Goal: Download file/media

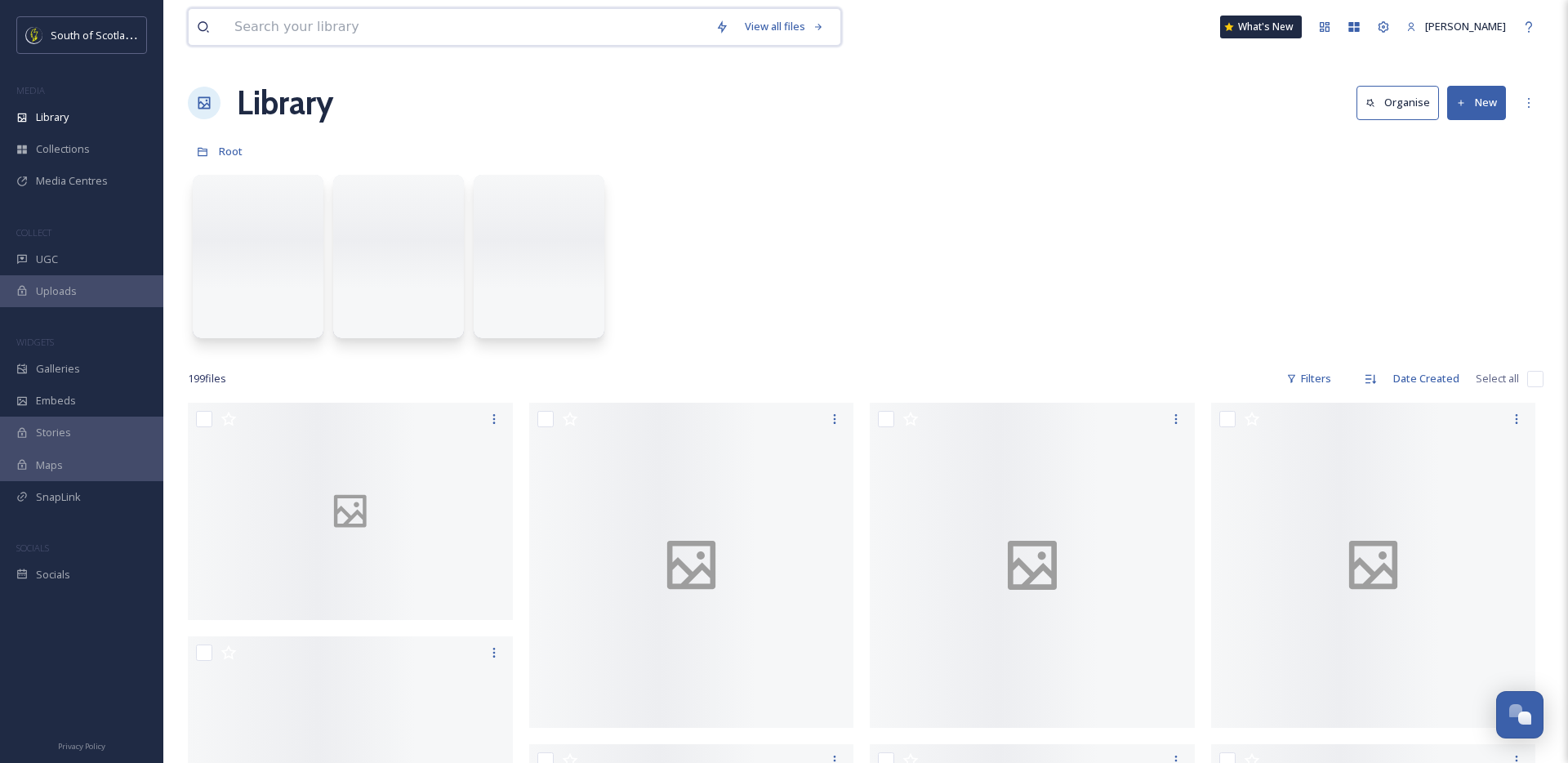
click at [484, 16] on input at bounding box center [466, 27] width 481 height 36
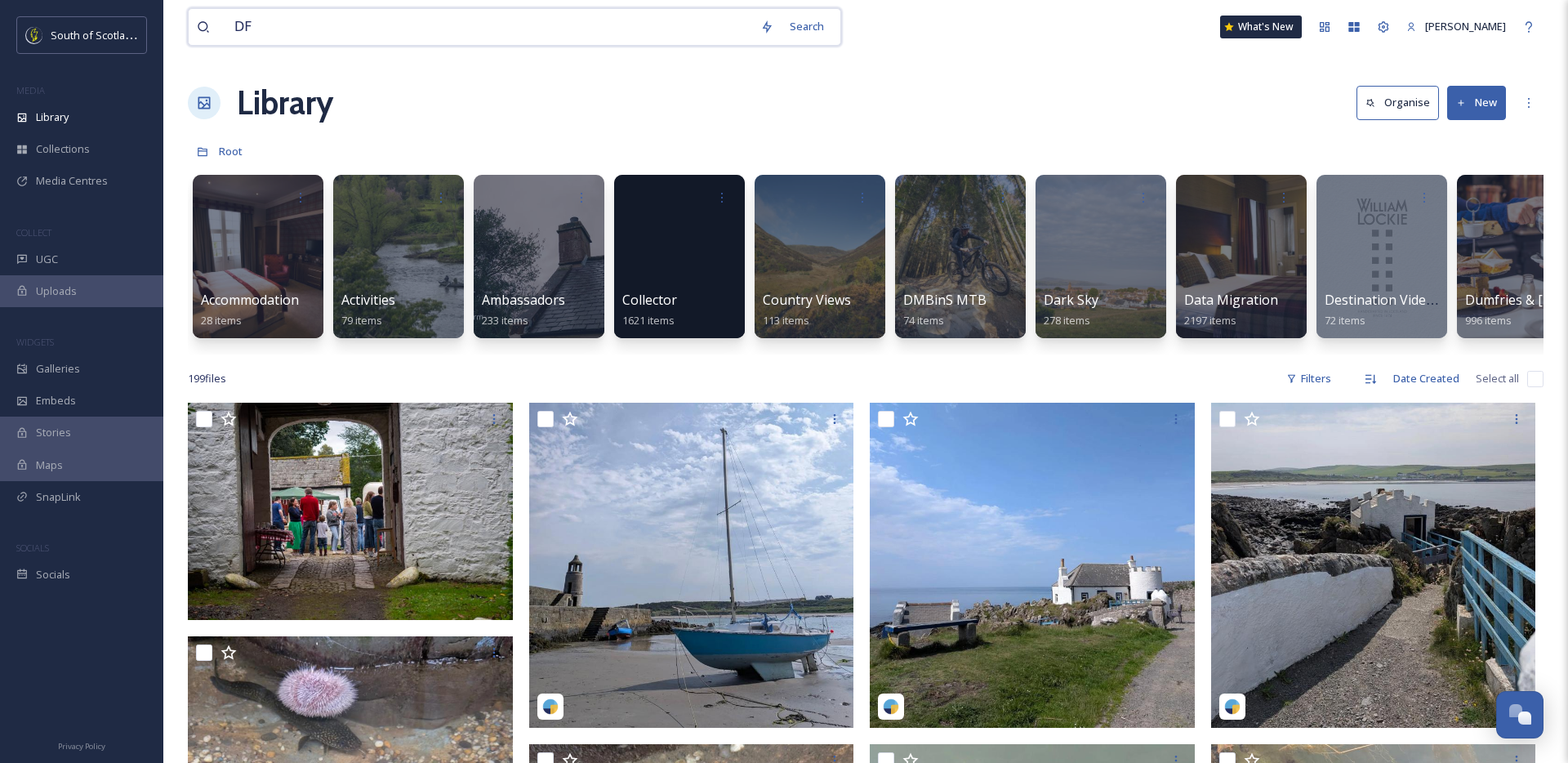
type input "DFM"
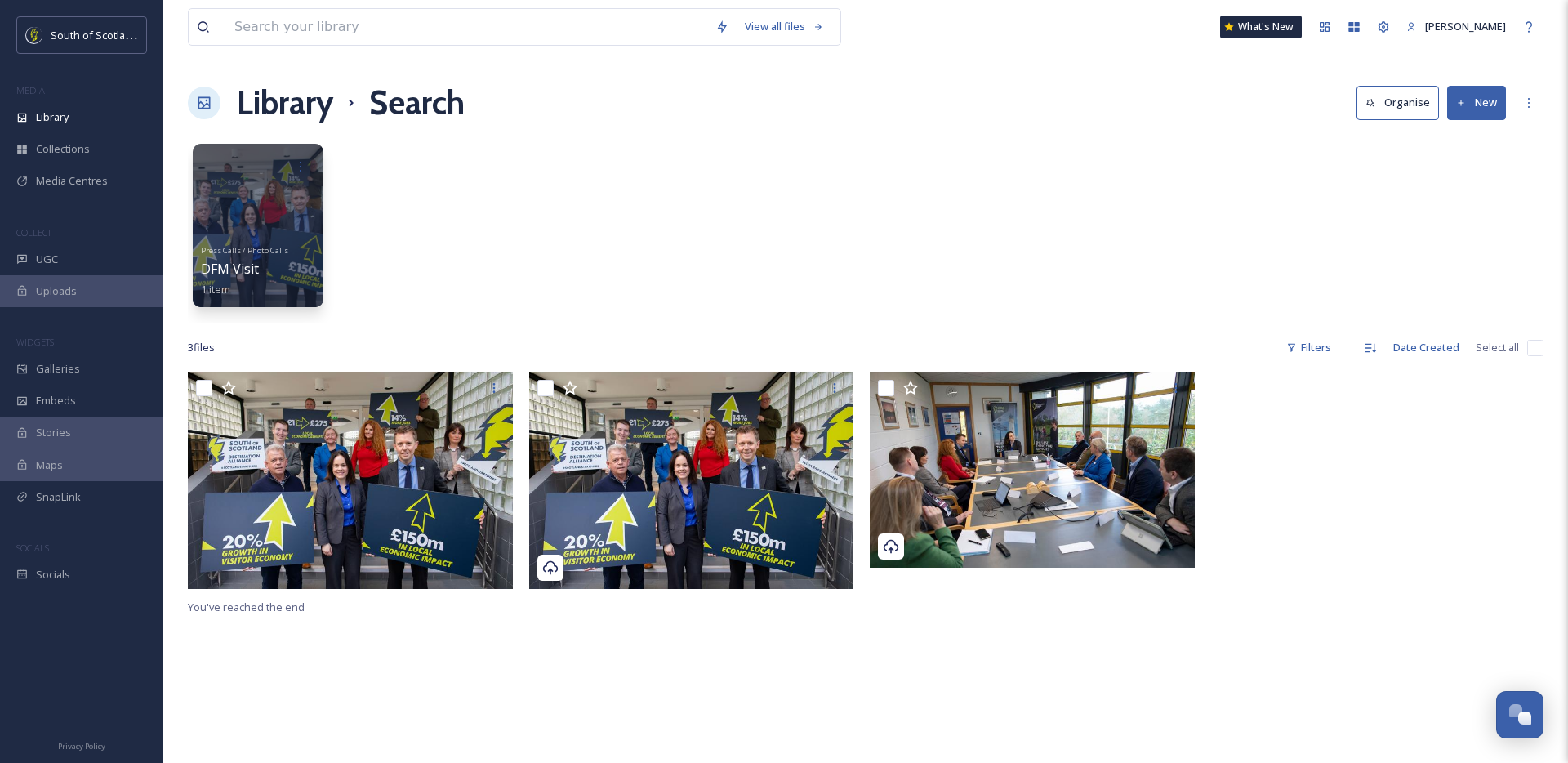
scroll to position [3, 0]
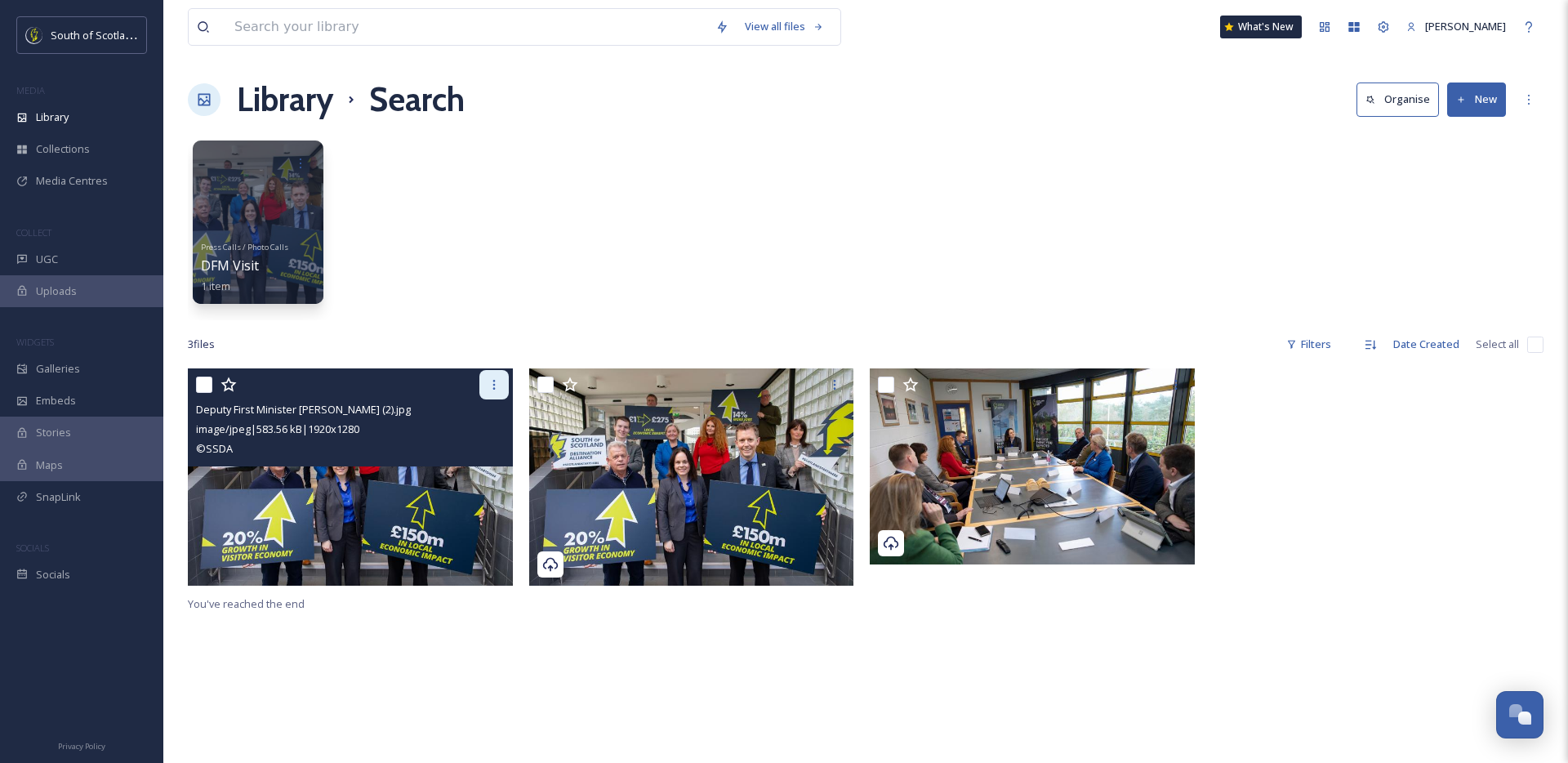
click at [495, 383] on icon at bounding box center [494, 384] width 13 height 13
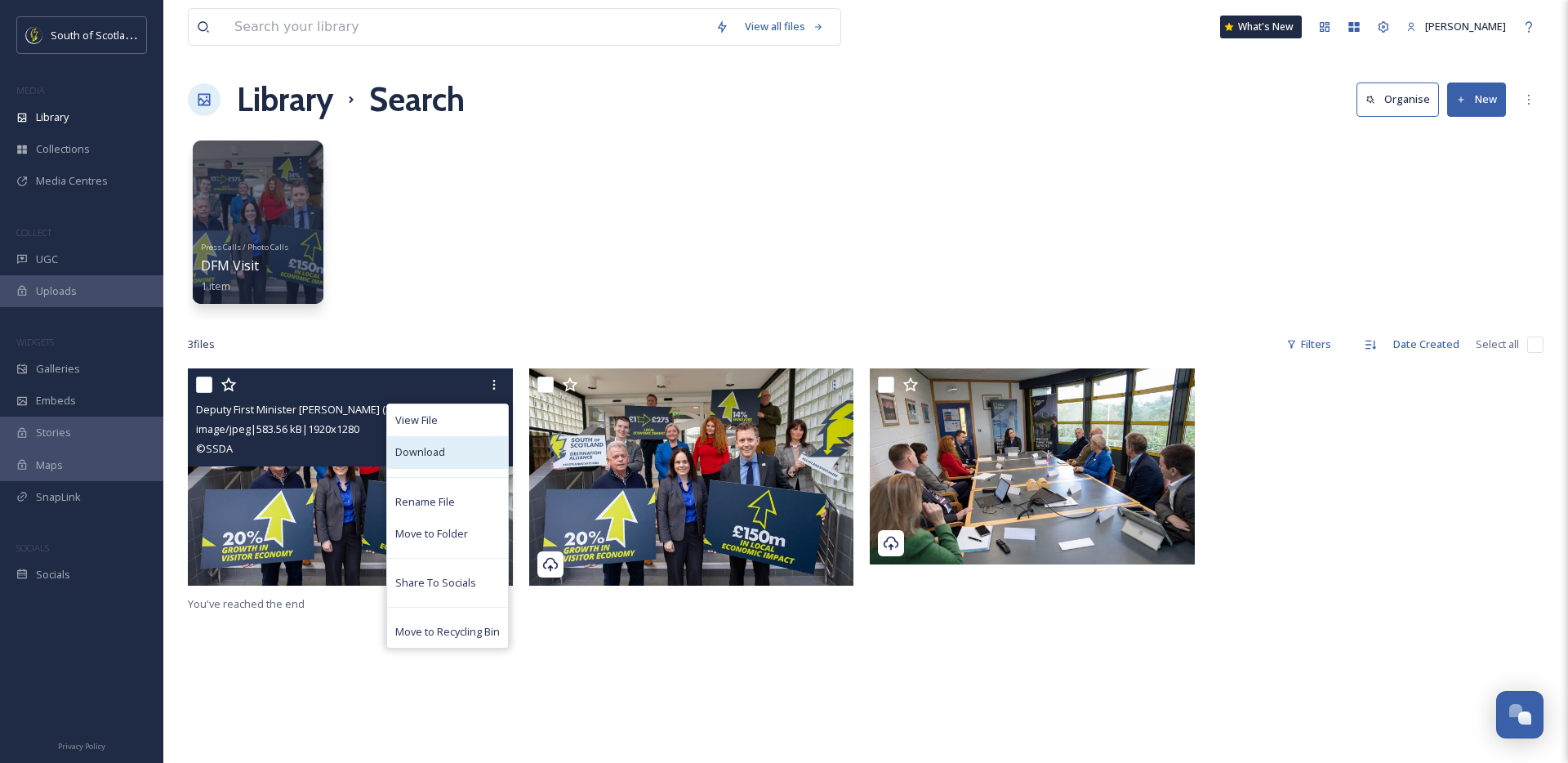
click at [483, 458] on div "Download" at bounding box center [447, 452] width 121 height 32
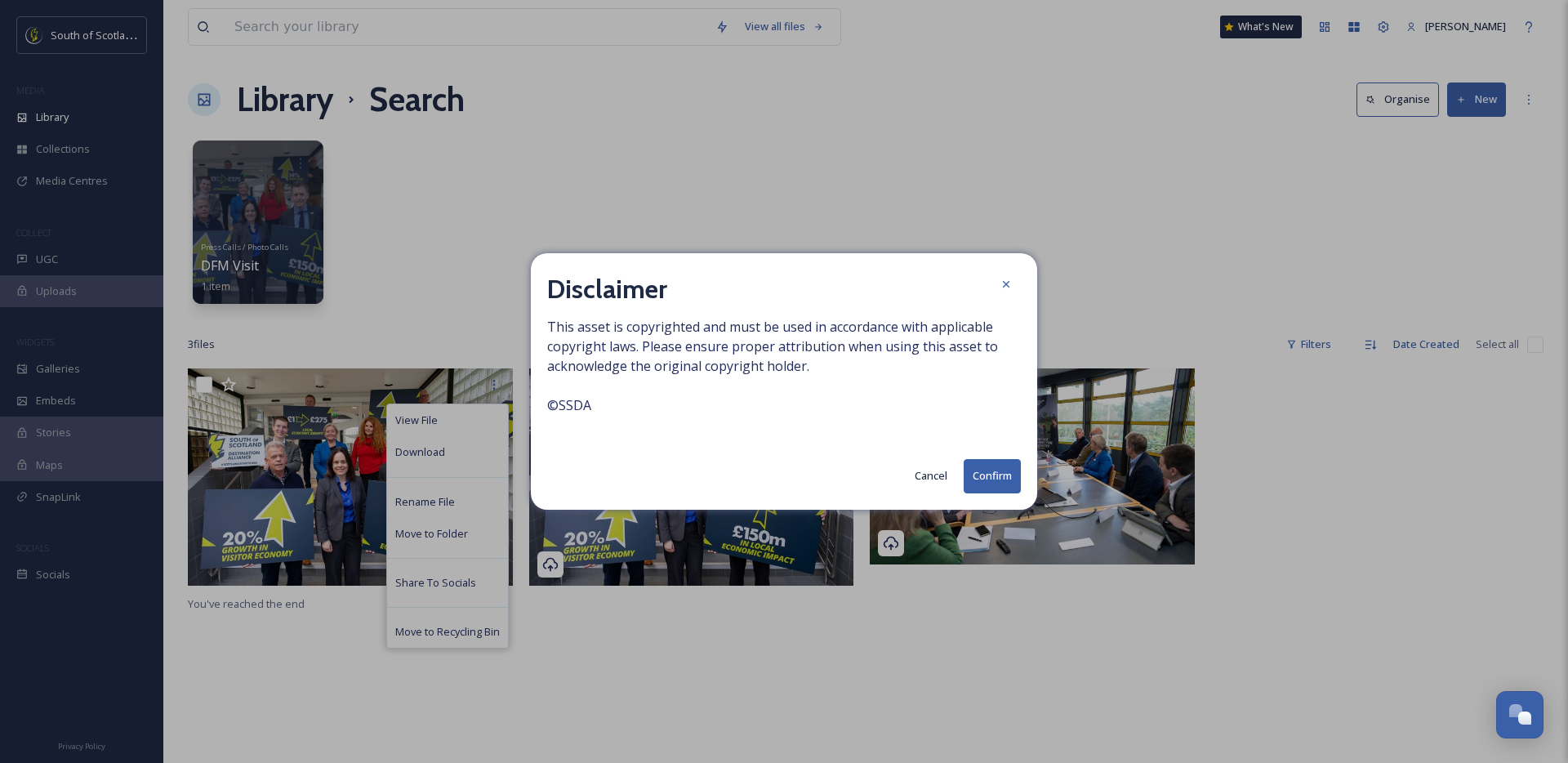
click at [1003, 480] on button "Confirm" at bounding box center [991, 476] width 57 height 33
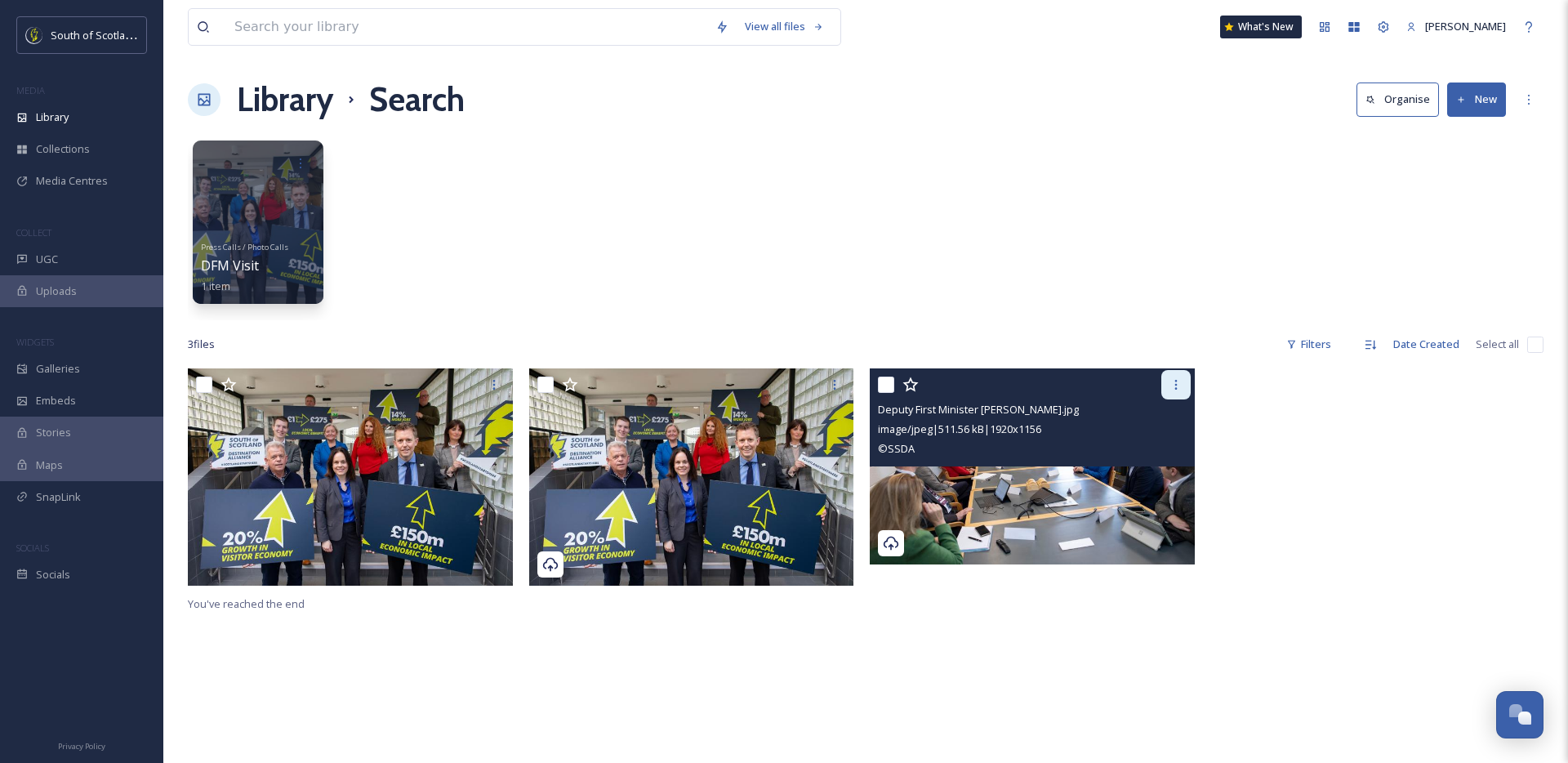
click at [1173, 386] on icon at bounding box center [1175, 384] width 13 height 13
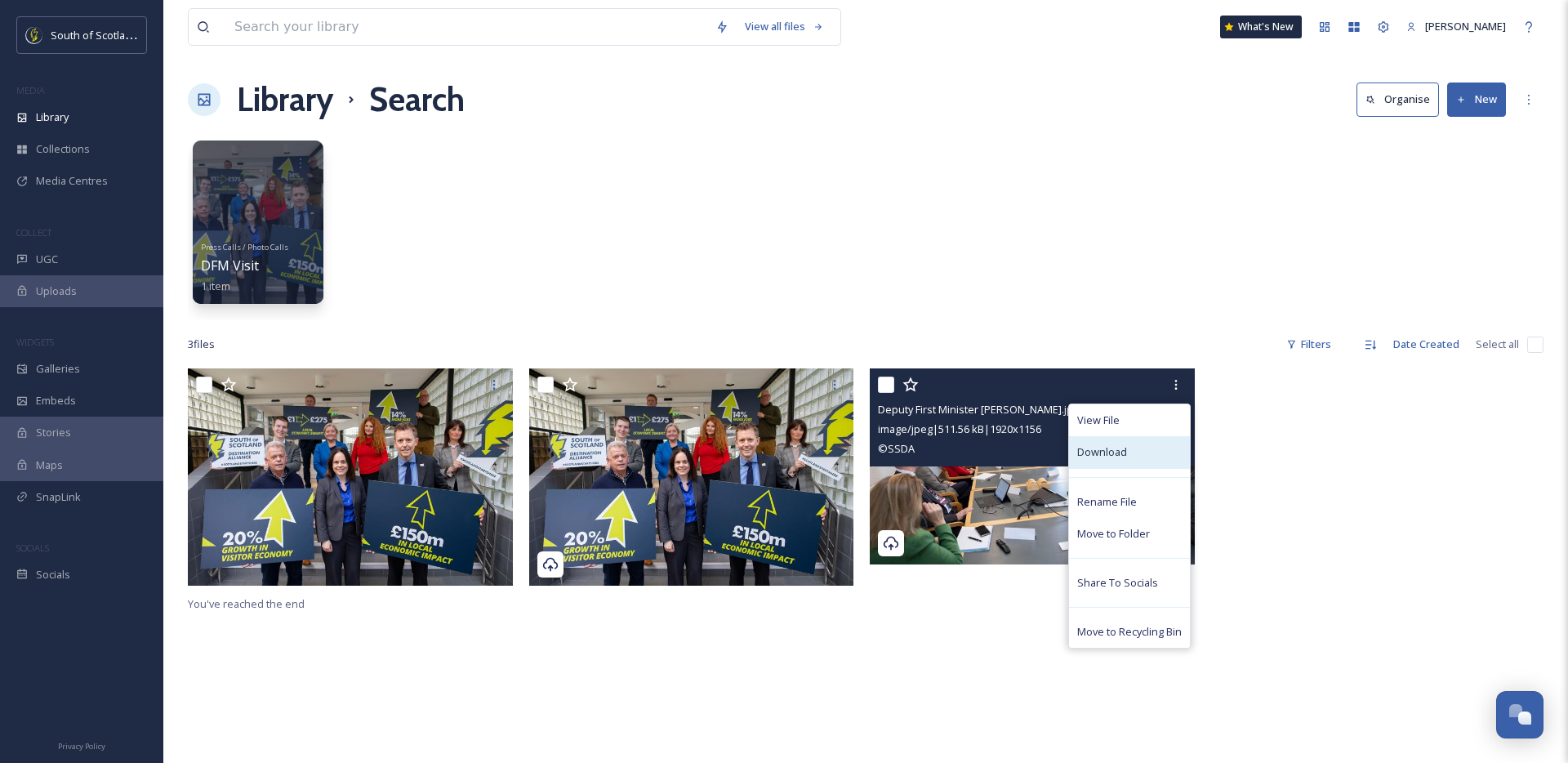
click at [1147, 444] on div "Download" at bounding box center [1129, 452] width 121 height 32
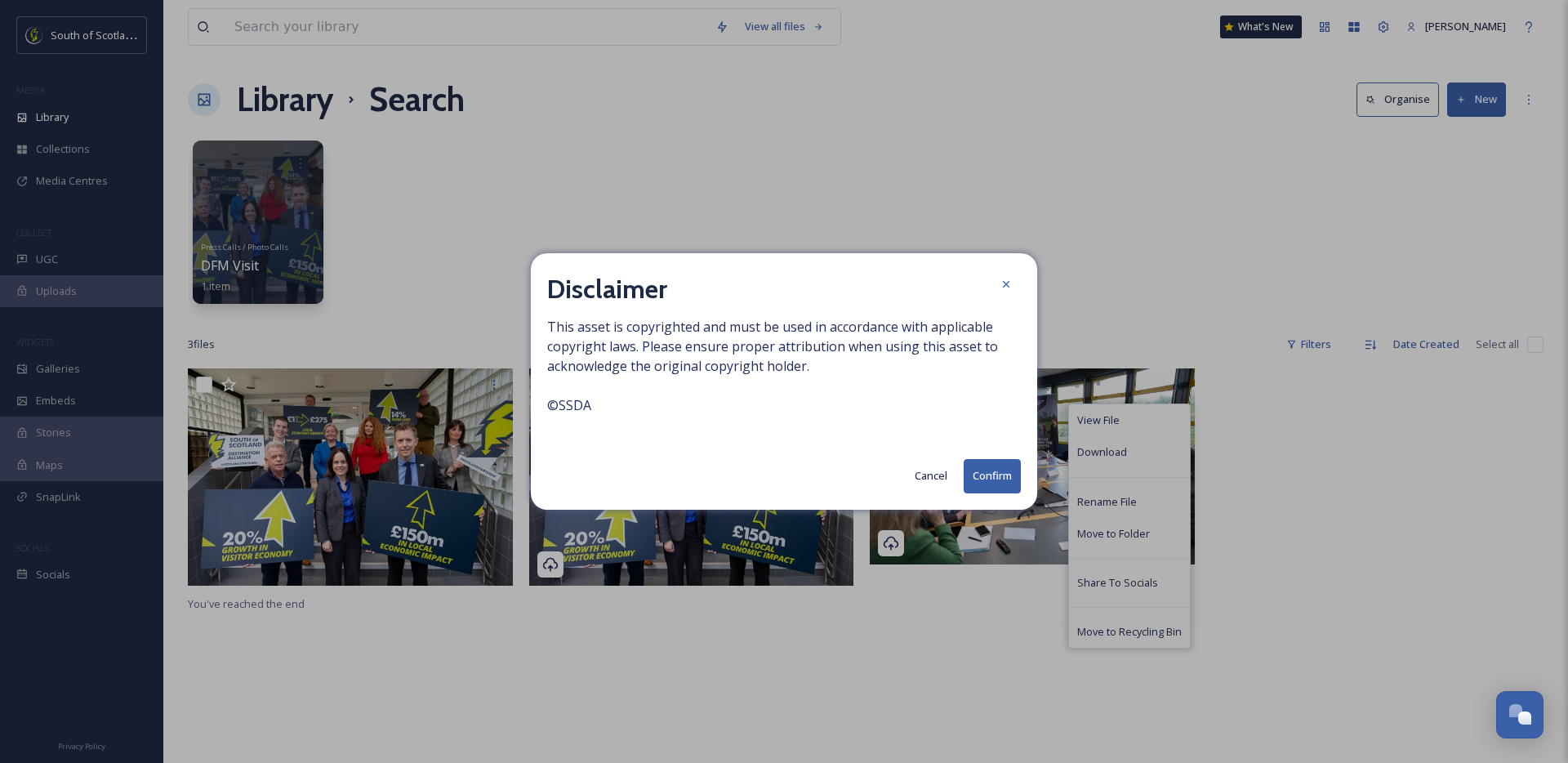
click at [979, 479] on button "Confirm" at bounding box center [991, 476] width 57 height 33
